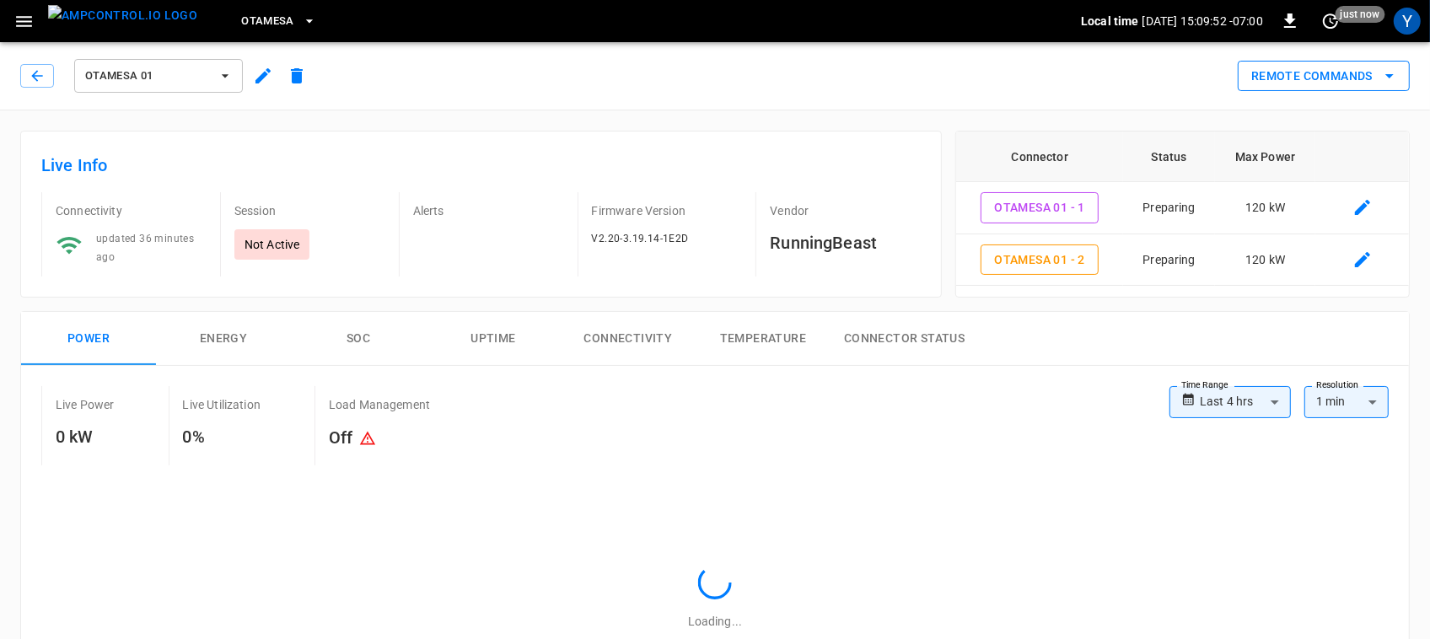
click at [1295, 78] on button "Remote Commands" at bounding box center [1324, 76] width 172 height 31
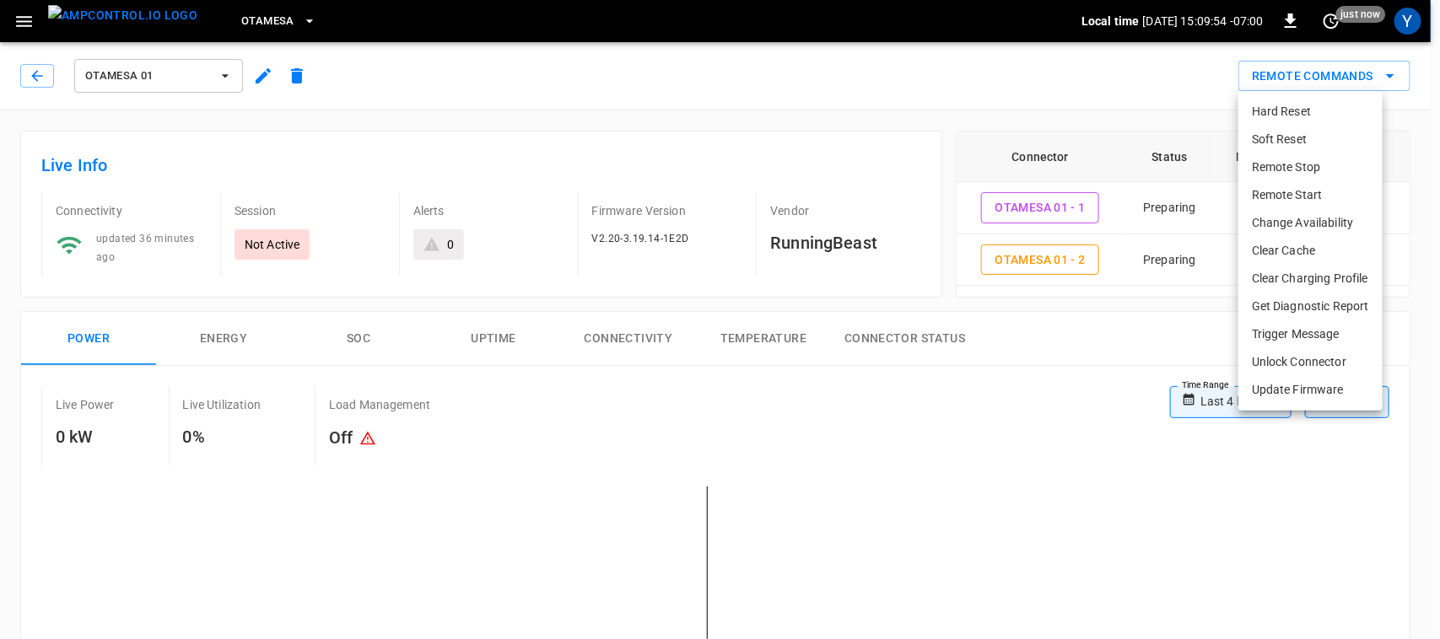
click at [1288, 198] on li "Remote Start" at bounding box center [1310, 195] width 144 height 28
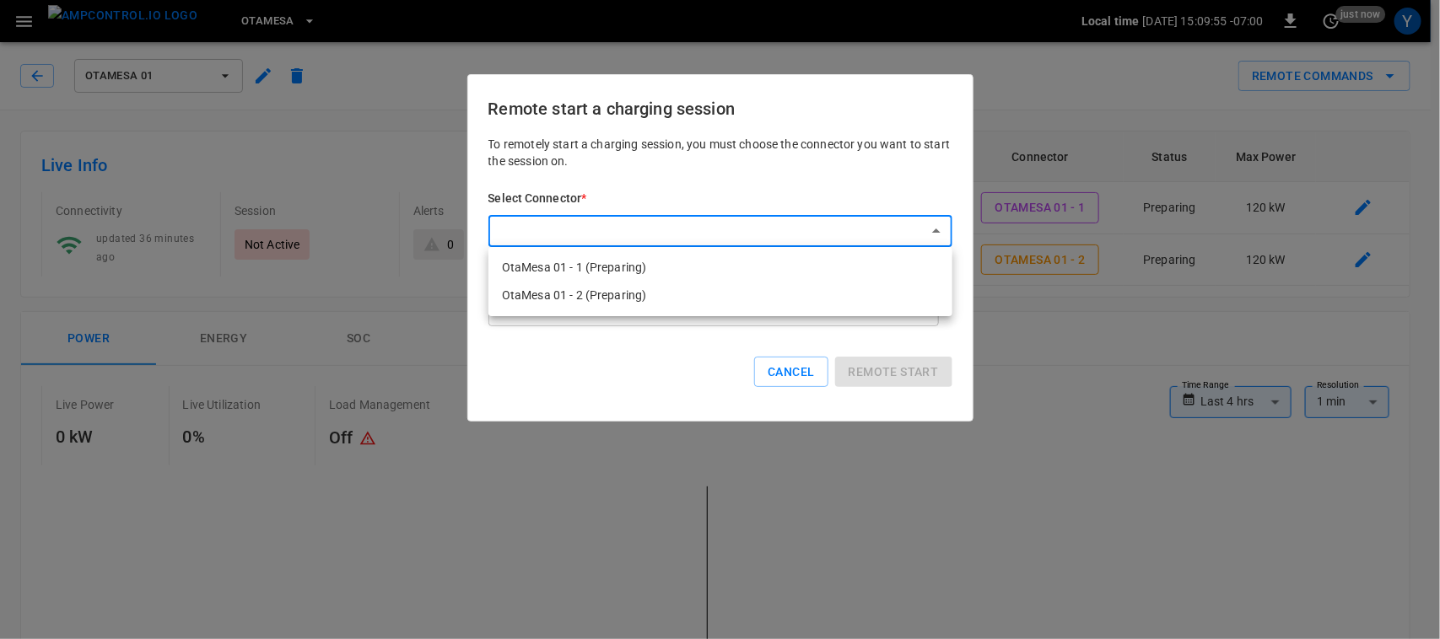
click at [673, 267] on li "OtaMesa 01 - 1 (Preparing)" at bounding box center [720, 268] width 464 height 28
type input "**********"
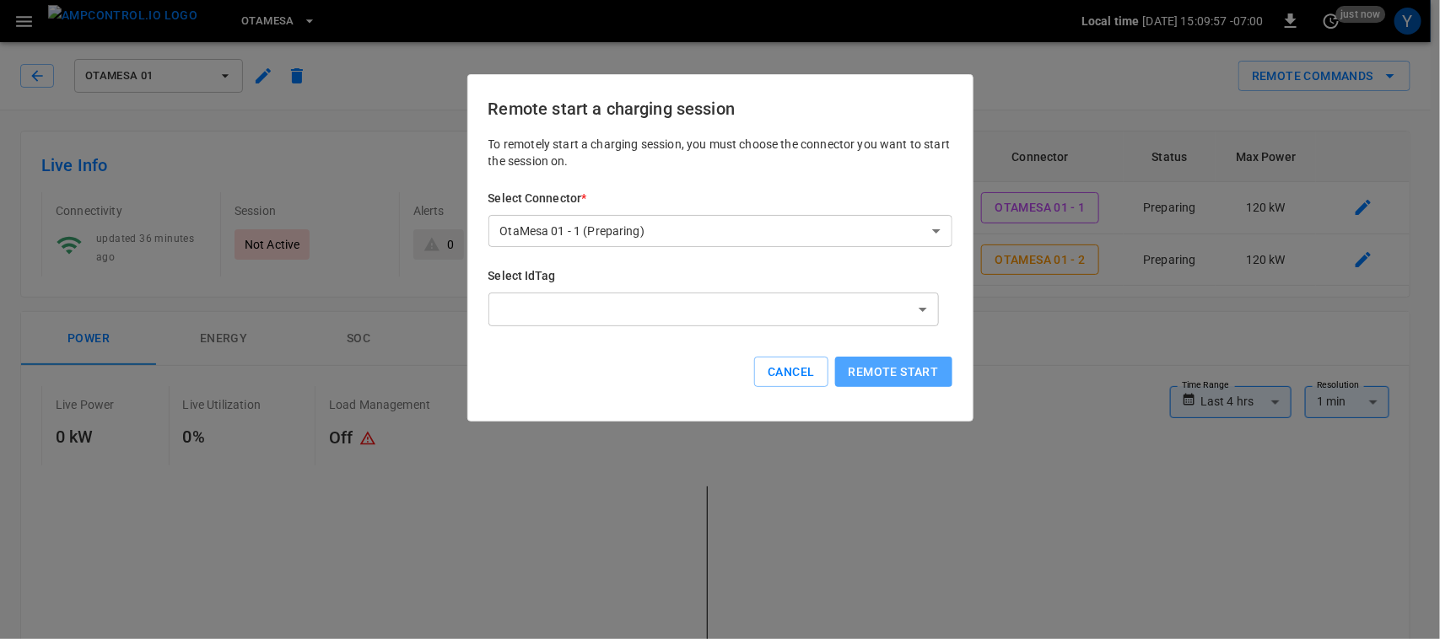
click at [888, 375] on button "Remote start" at bounding box center [893, 372] width 117 height 31
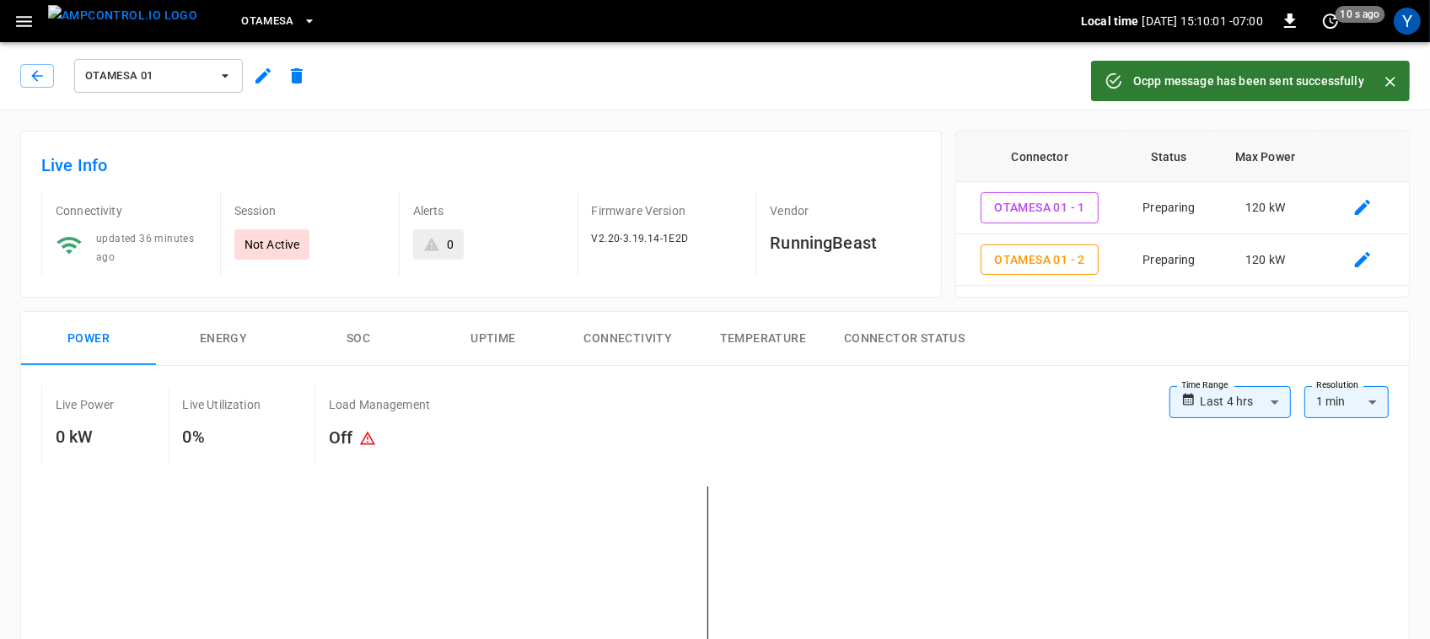
click at [1381, 80] on button "Close" at bounding box center [1390, 81] width 25 height 25
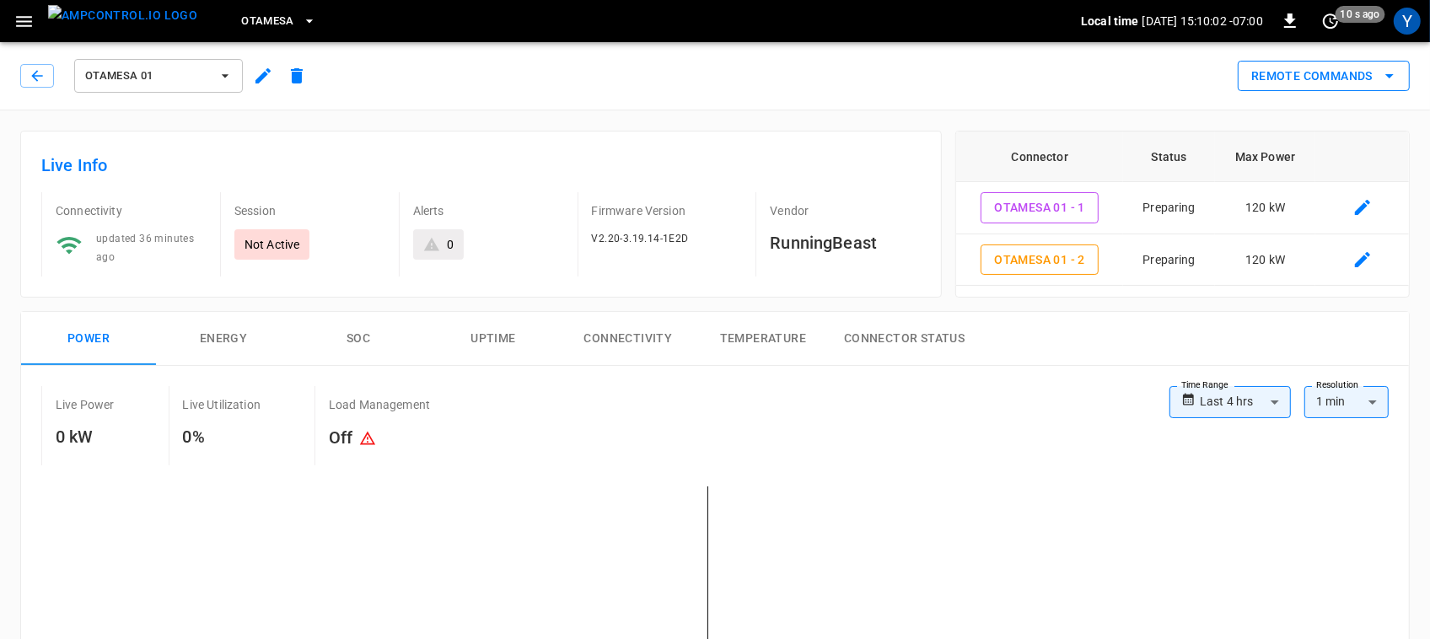
click at [1317, 80] on button "Remote Commands" at bounding box center [1324, 76] width 172 height 31
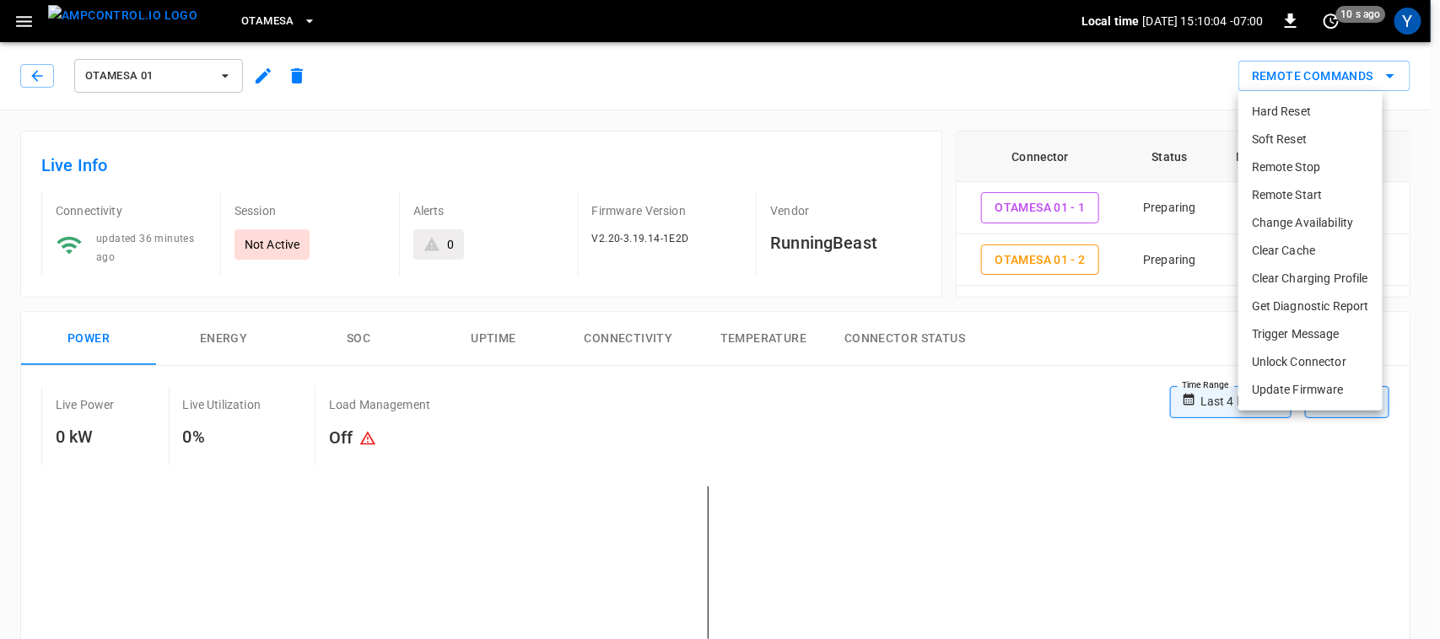
click at [1286, 195] on li "Remote Start" at bounding box center [1310, 195] width 144 height 28
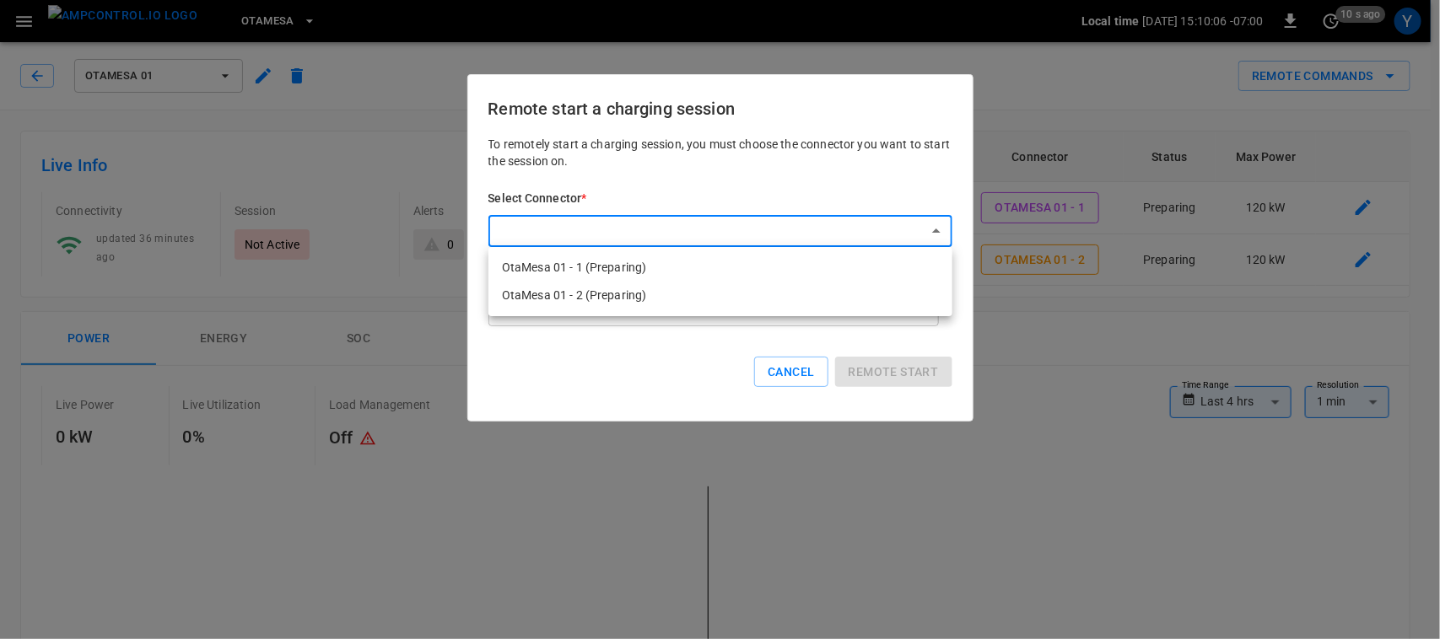
click at [786, 304] on li "OtaMesa 01 - 2 (Preparing)" at bounding box center [720, 296] width 464 height 28
type input "**********"
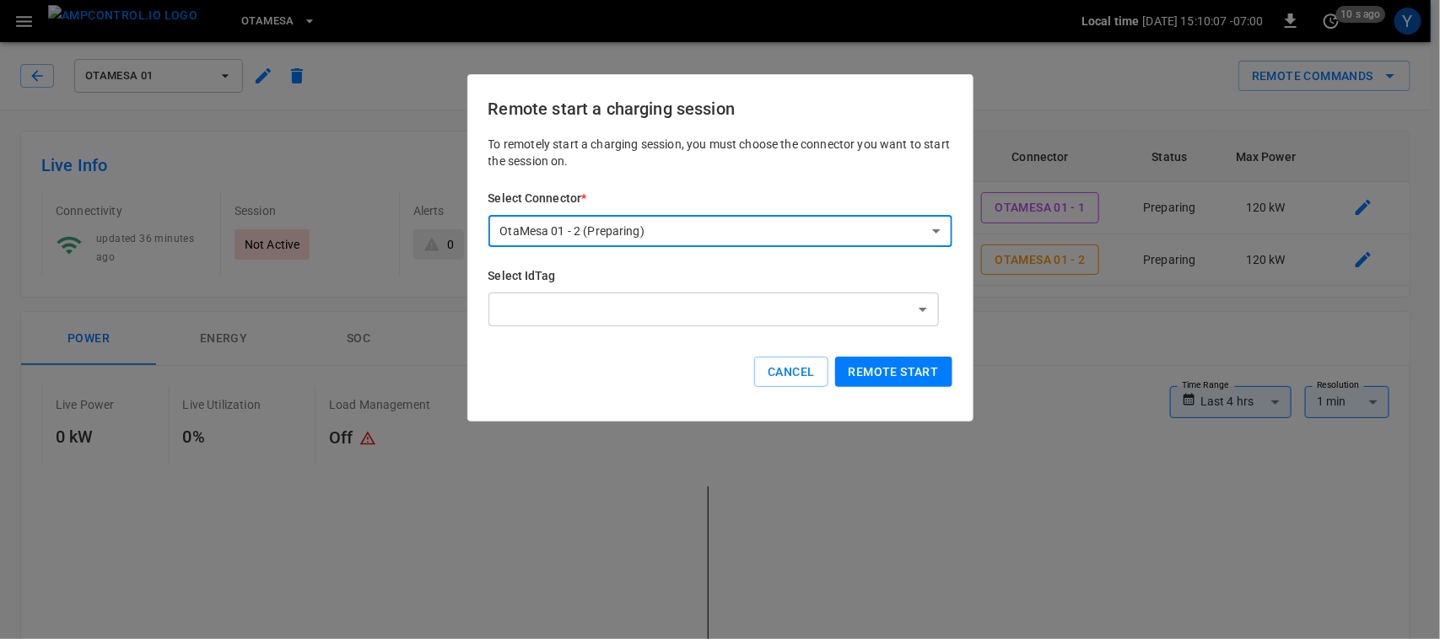
click at [871, 364] on button "Remote start" at bounding box center [893, 372] width 117 height 31
